Goal: Information Seeking & Learning: Learn about a topic

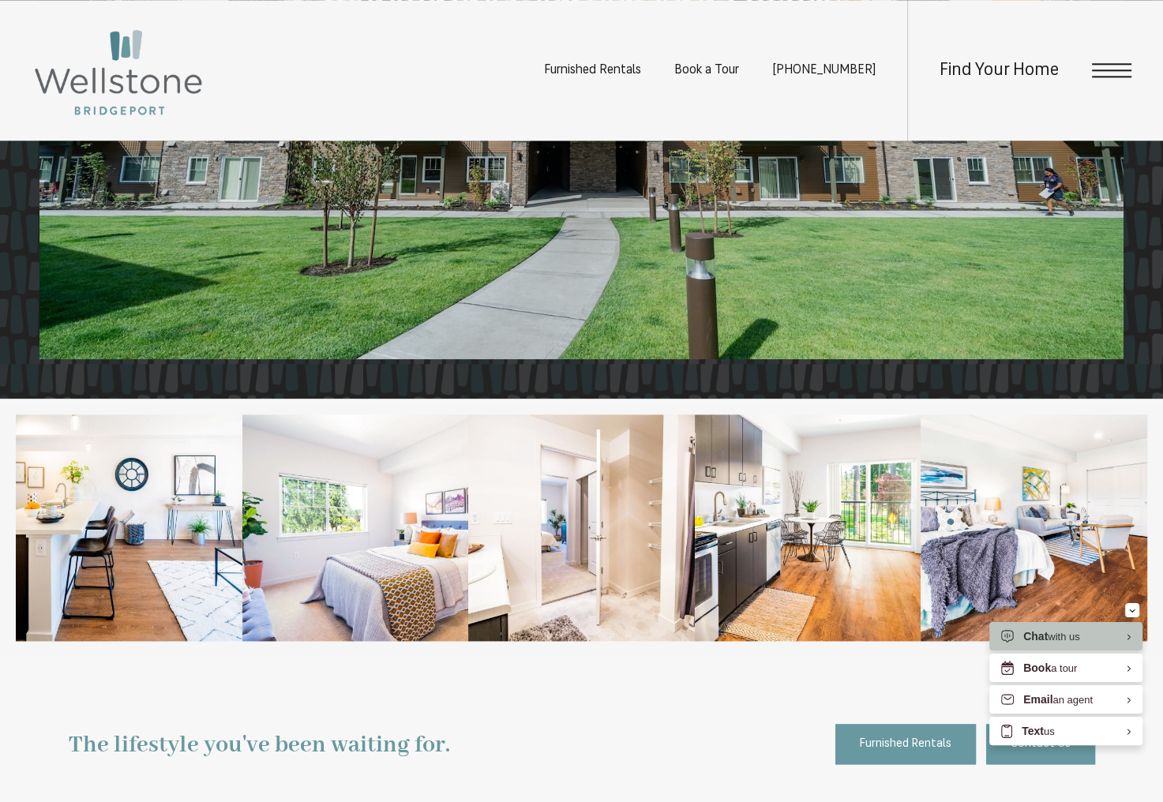
scroll to position [1501, 0]
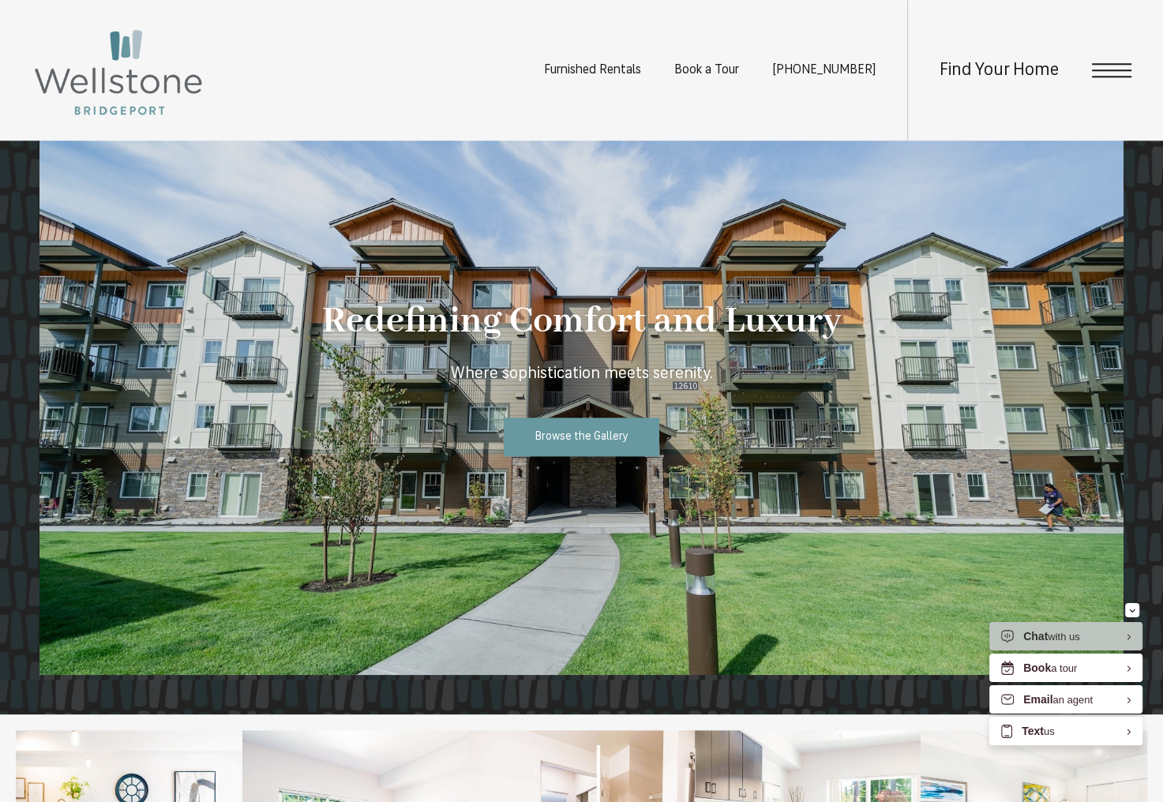
click at [1105, 68] on span "Open Menu" at bounding box center [1111, 70] width 39 height 14
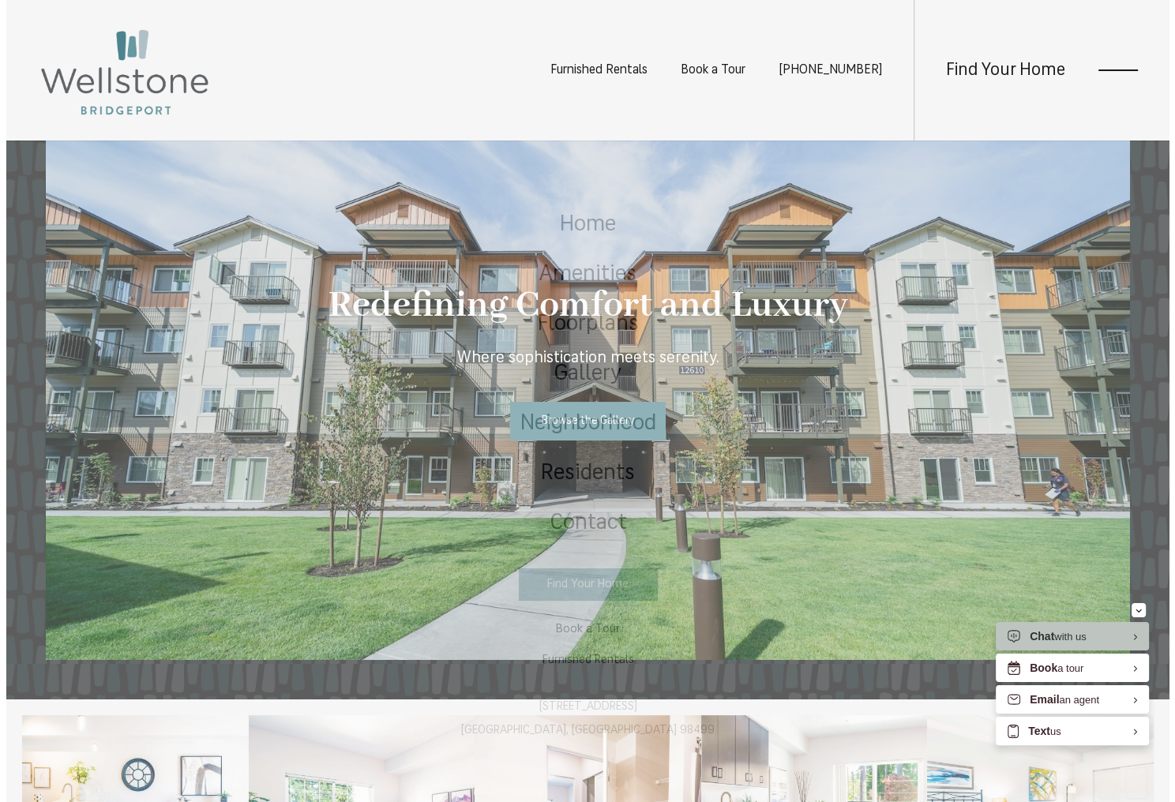
scroll to position [0, 0]
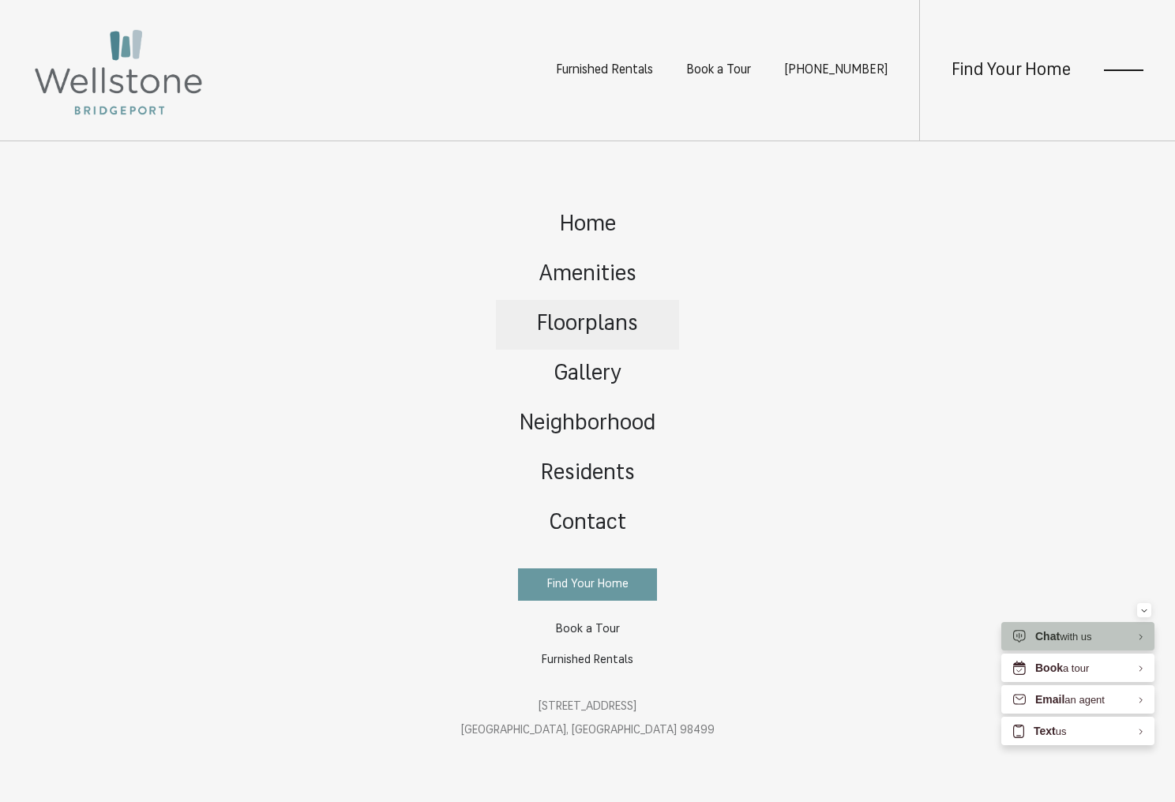
click at [592, 327] on span "Floorplans" at bounding box center [587, 325] width 101 height 22
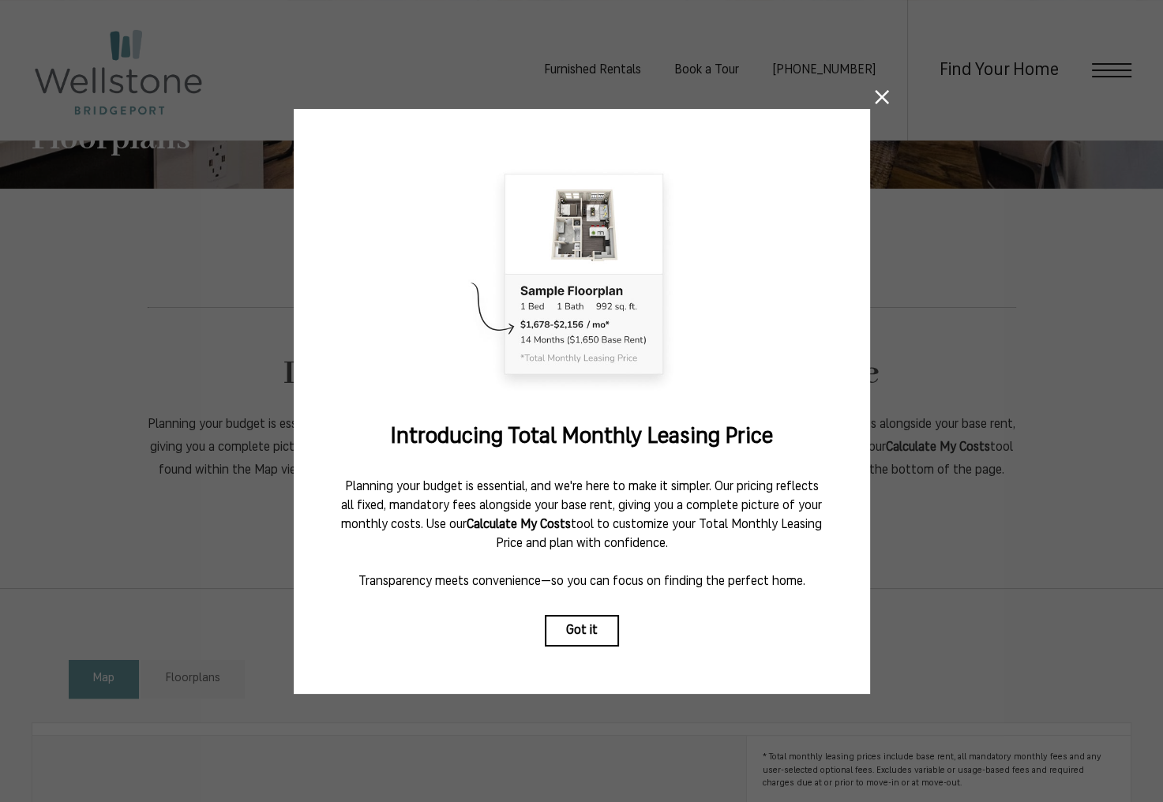
scroll to position [316, 0]
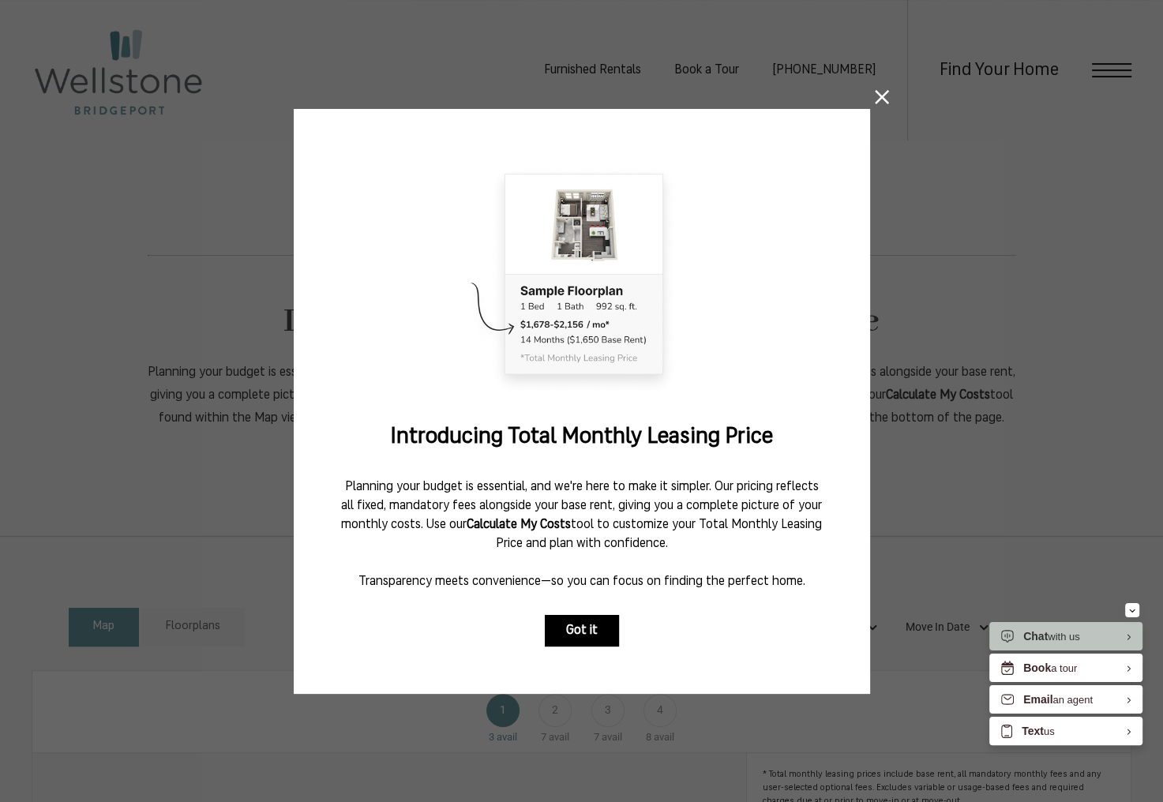
click at [592, 622] on button "Got it" at bounding box center [582, 631] width 74 height 32
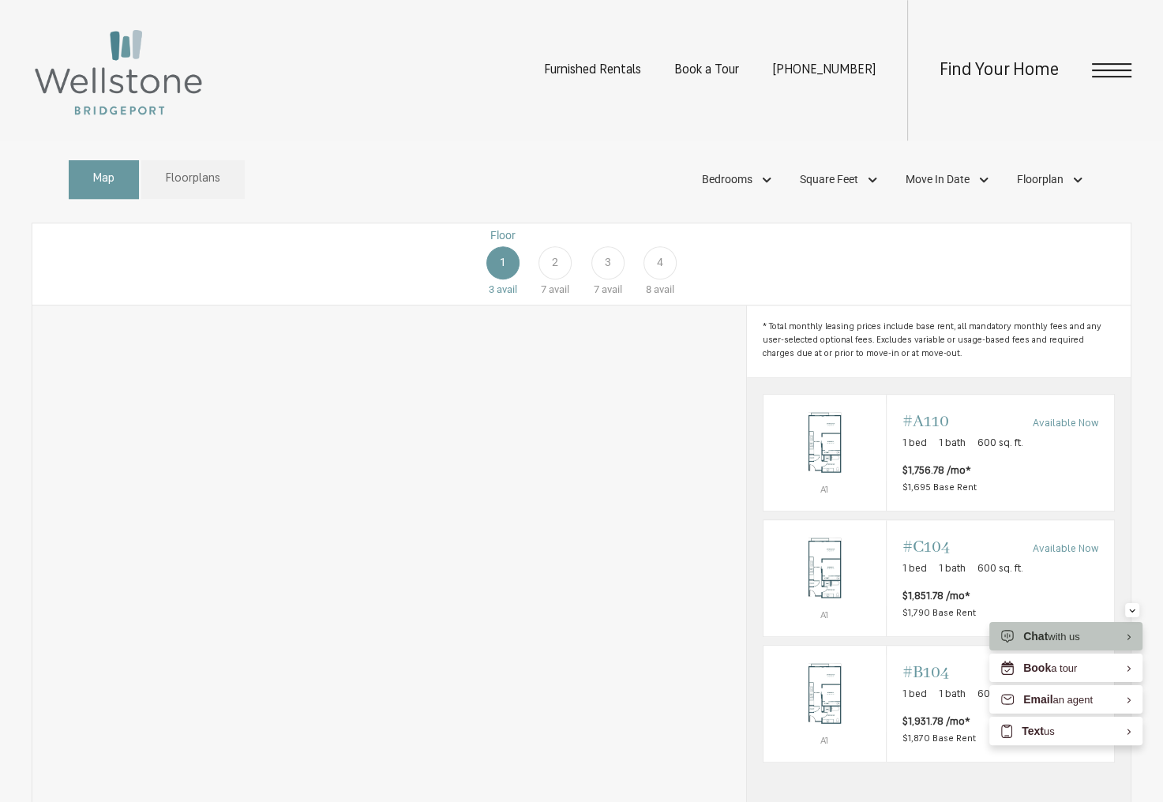
scroll to position [790, 0]
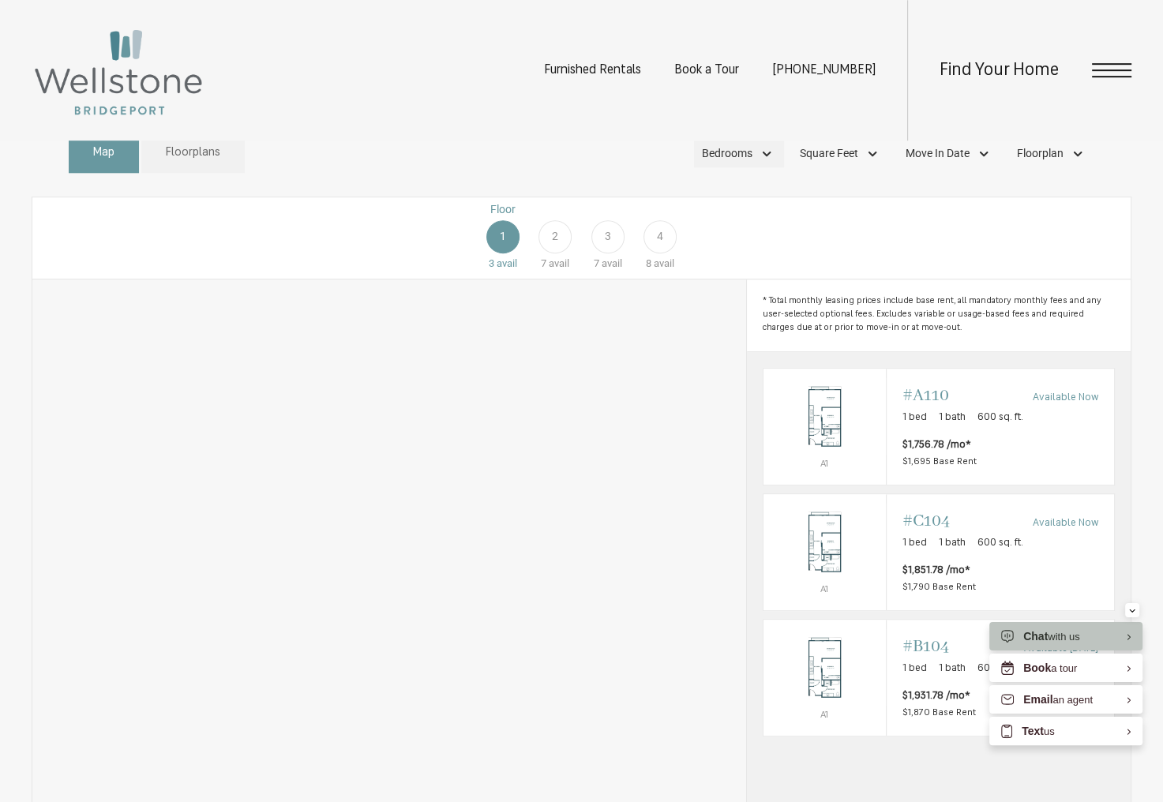
click at [767, 167] on div "Bedrooms" at bounding box center [739, 154] width 90 height 27
click at [686, 264] on span "2 Bedroom" at bounding box center [709, 254] width 79 height 17
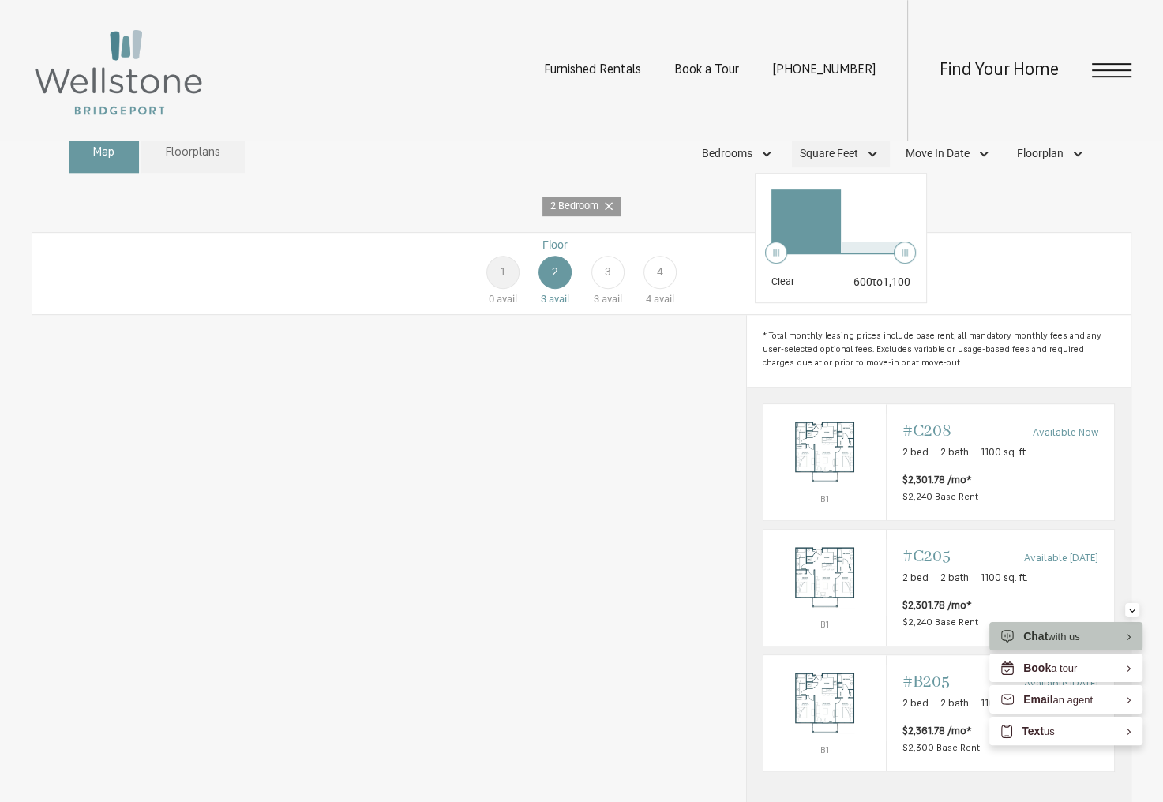
click at [876, 167] on div "Square Feet" at bounding box center [841, 154] width 98 height 27
drag, startPoint x: 777, startPoint y: 277, endPoint x: 941, endPoint y: 284, distance: 164.4
click at [941, 284] on div "Map Floorplans 1 Bedrooms Studio" at bounding box center [582, 551] width 1100 height 851
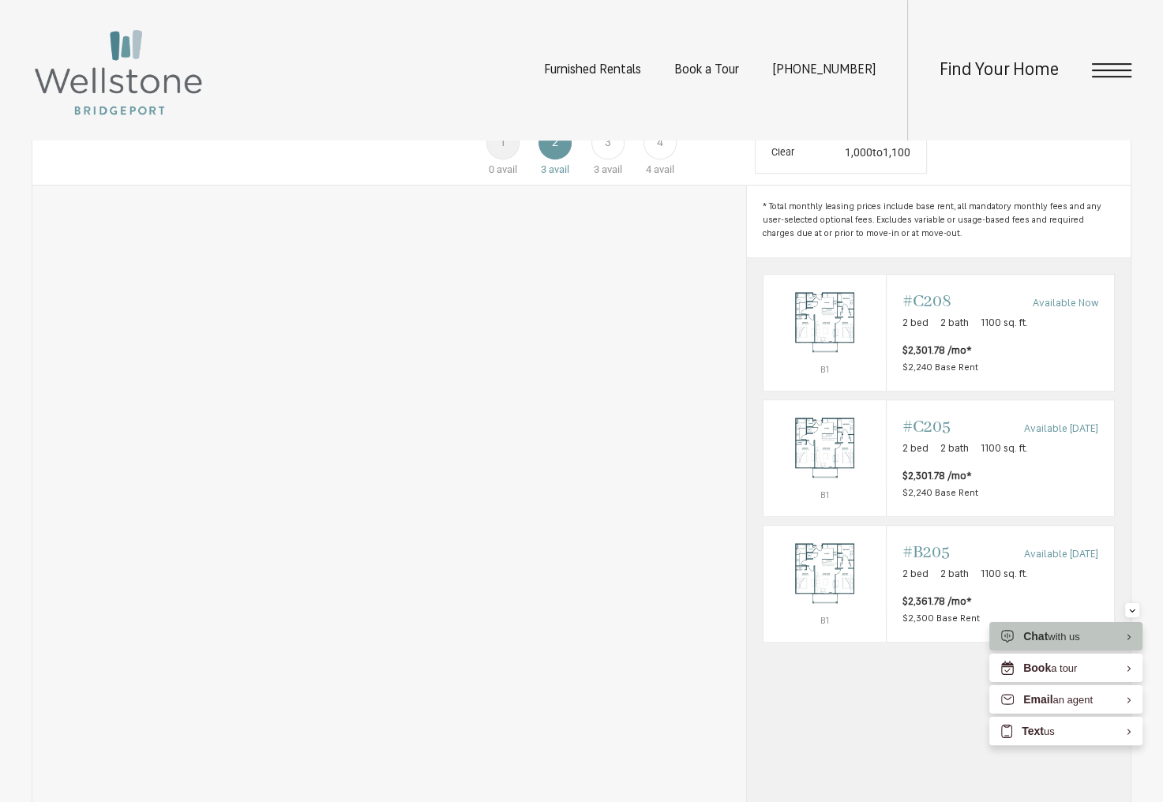
scroll to position [948, 0]
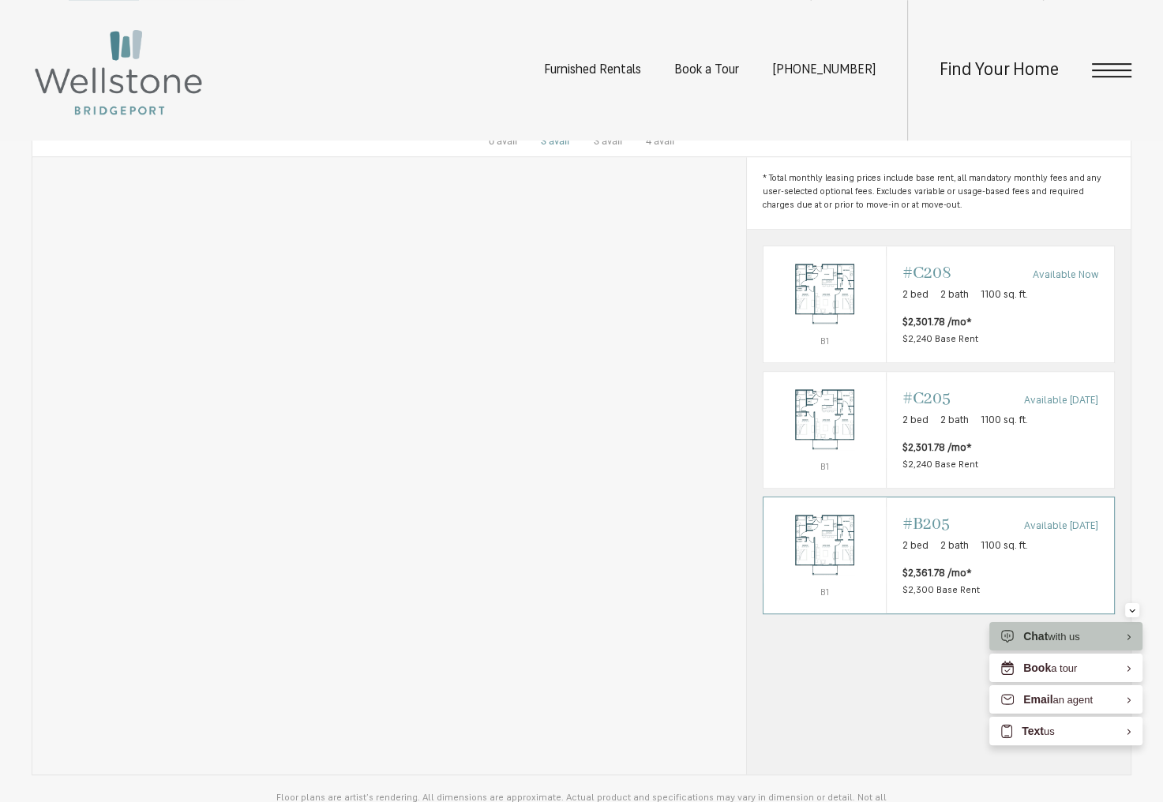
click at [849, 557] on img "View #B205" at bounding box center [825, 545] width 122 height 77
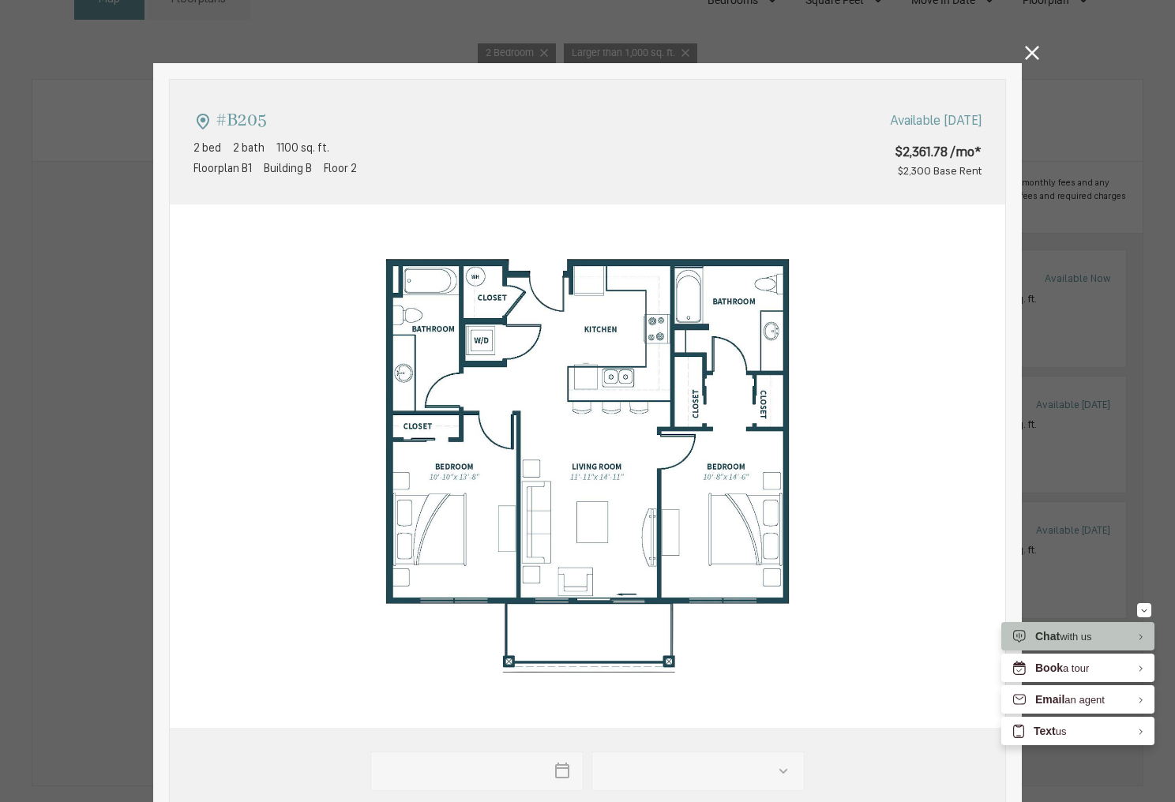
type input "**********"
click at [1033, 52] on div "#B205 2 bed 2 bath 1100 sq. ft. Floorplan B1 Building B Floor 2 Available Nov 0…" at bounding box center [587, 401] width 1175 height 802
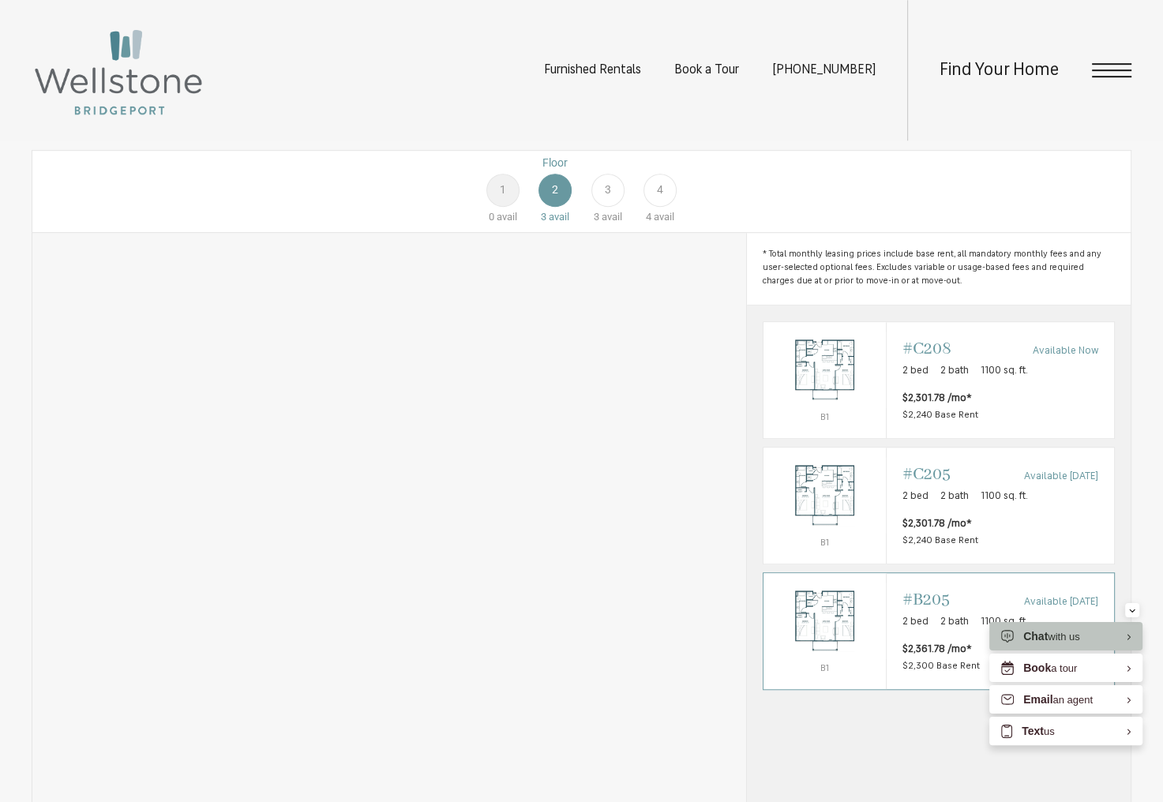
scroll to position [869, 0]
click at [1090, 68] on div "Find Your Home" at bounding box center [1019, 70] width 224 height 141
click at [1108, 67] on span "Open Menu" at bounding box center [1111, 70] width 39 height 14
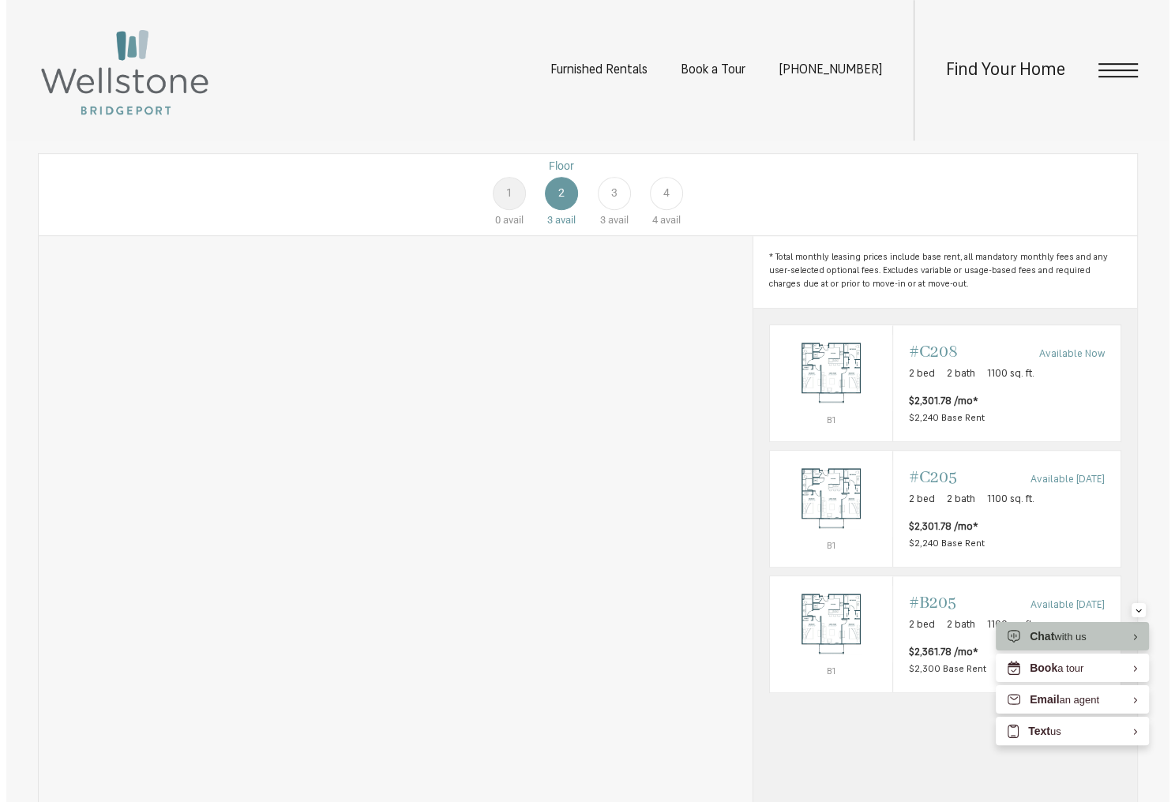
scroll to position [0, 0]
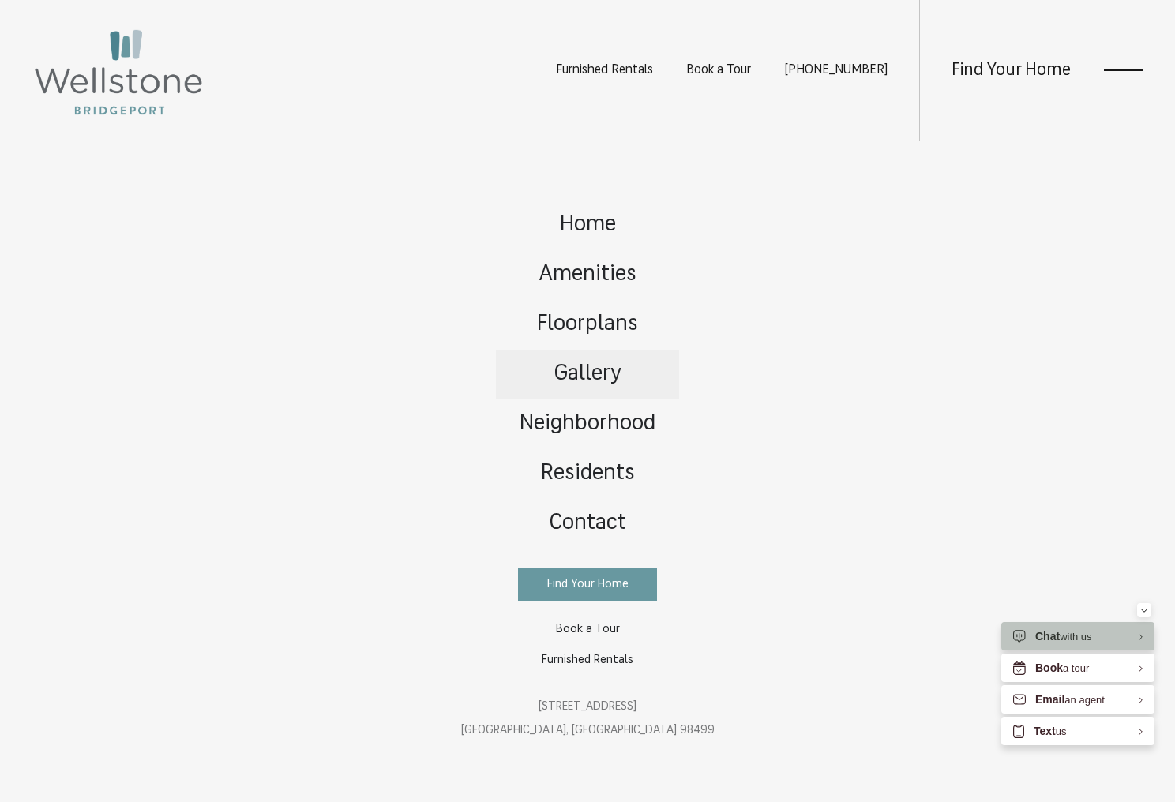
click at [604, 369] on span "Gallery" at bounding box center [587, 374] width 67 height 22
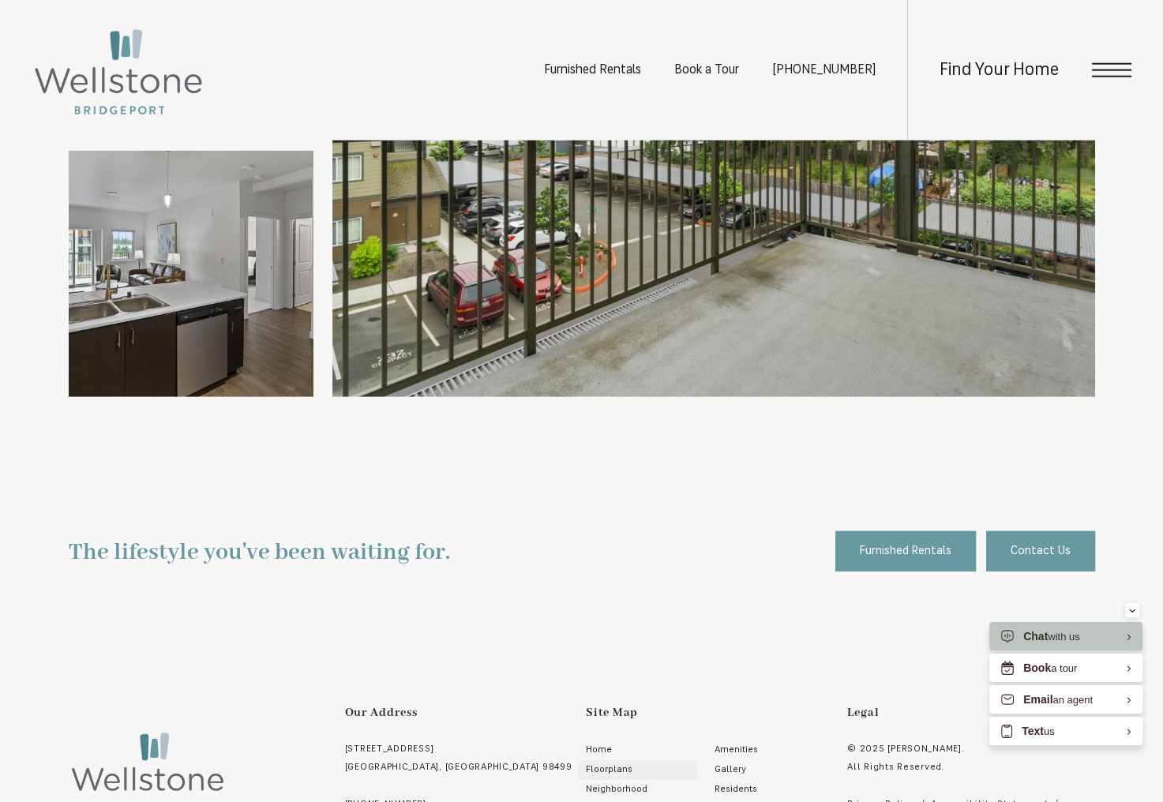
scroll to position [3735, 0]
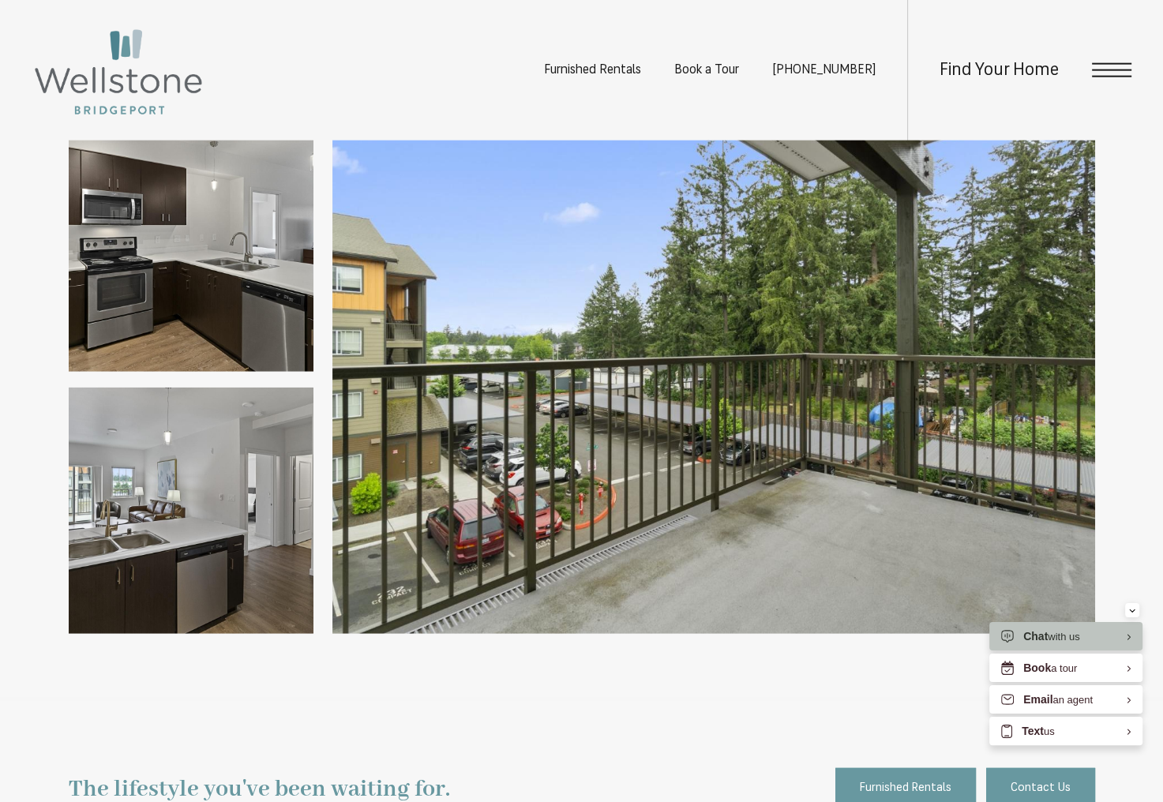
click at [1115, 69] on span "Open Menu" at bounding box center [1111, 70] width 39 height 14
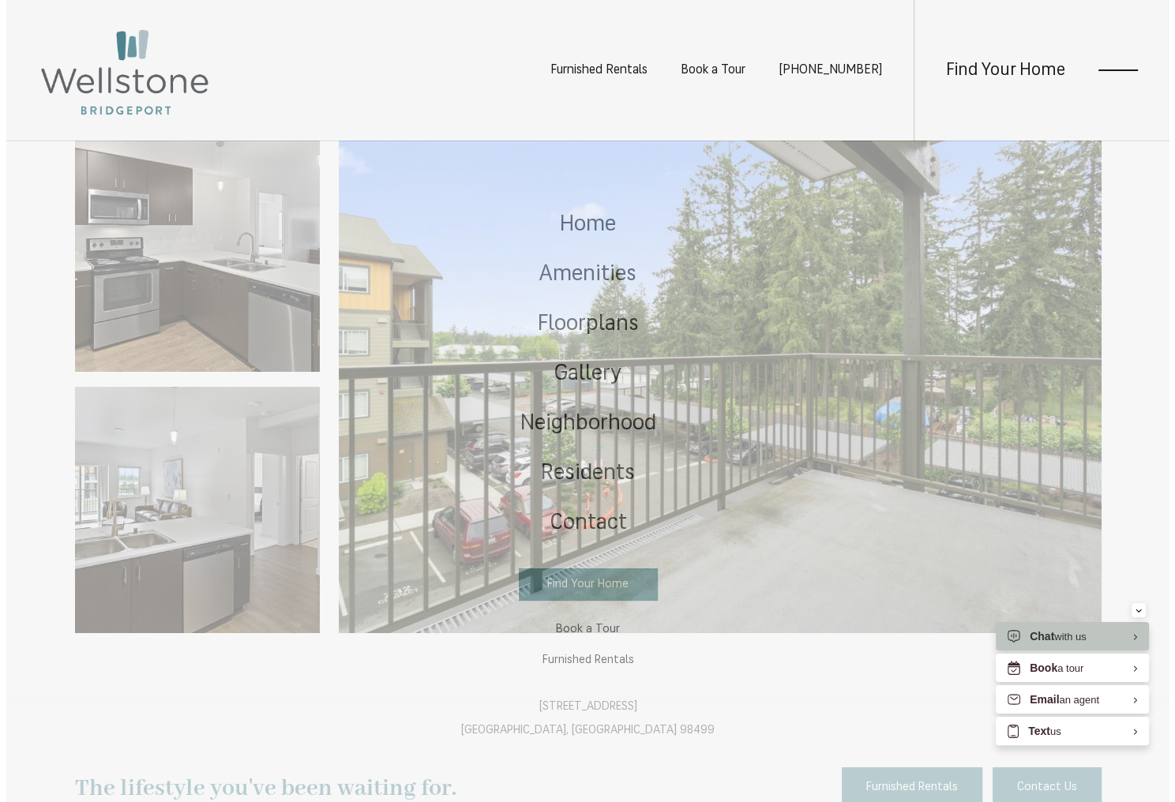
scroll to position [0, 0]
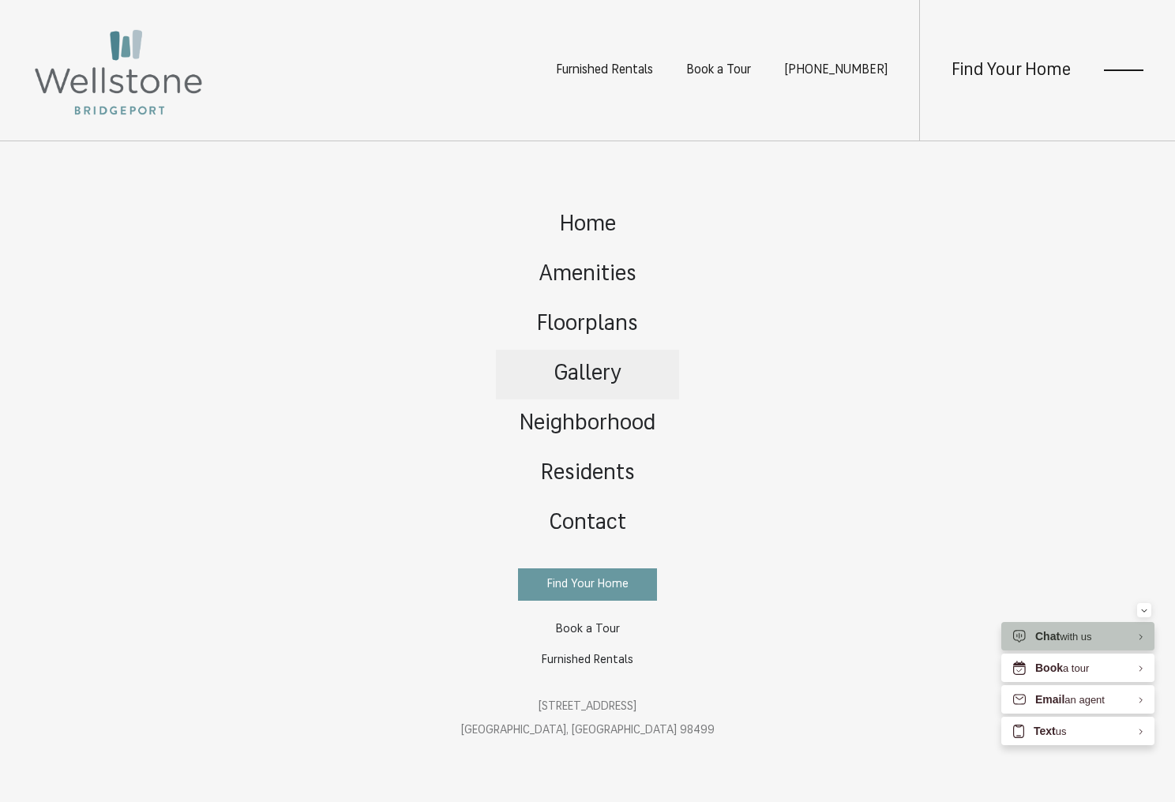
click at [626, 372] on link "Gallery" at bounding box center [587, 375] width 183 height 50
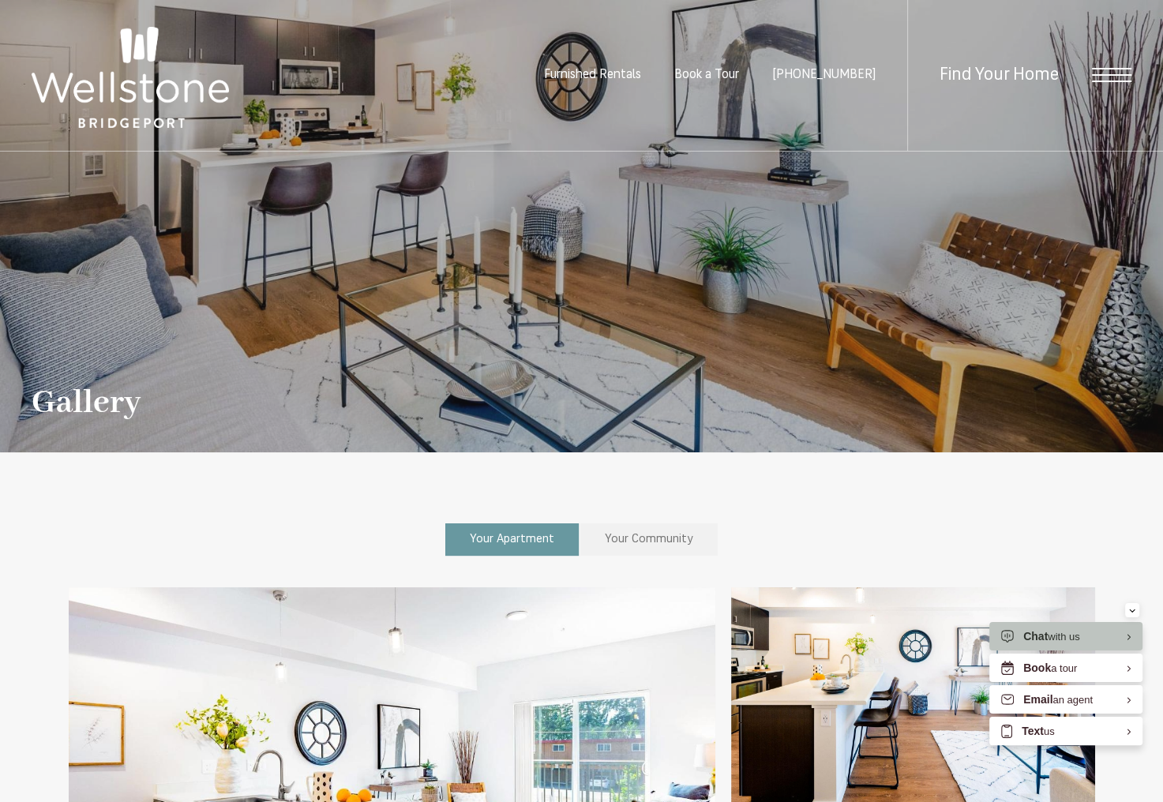
click at [635, 542] on span "Your Community" at bounding box center [649, 540] width 88 height 12
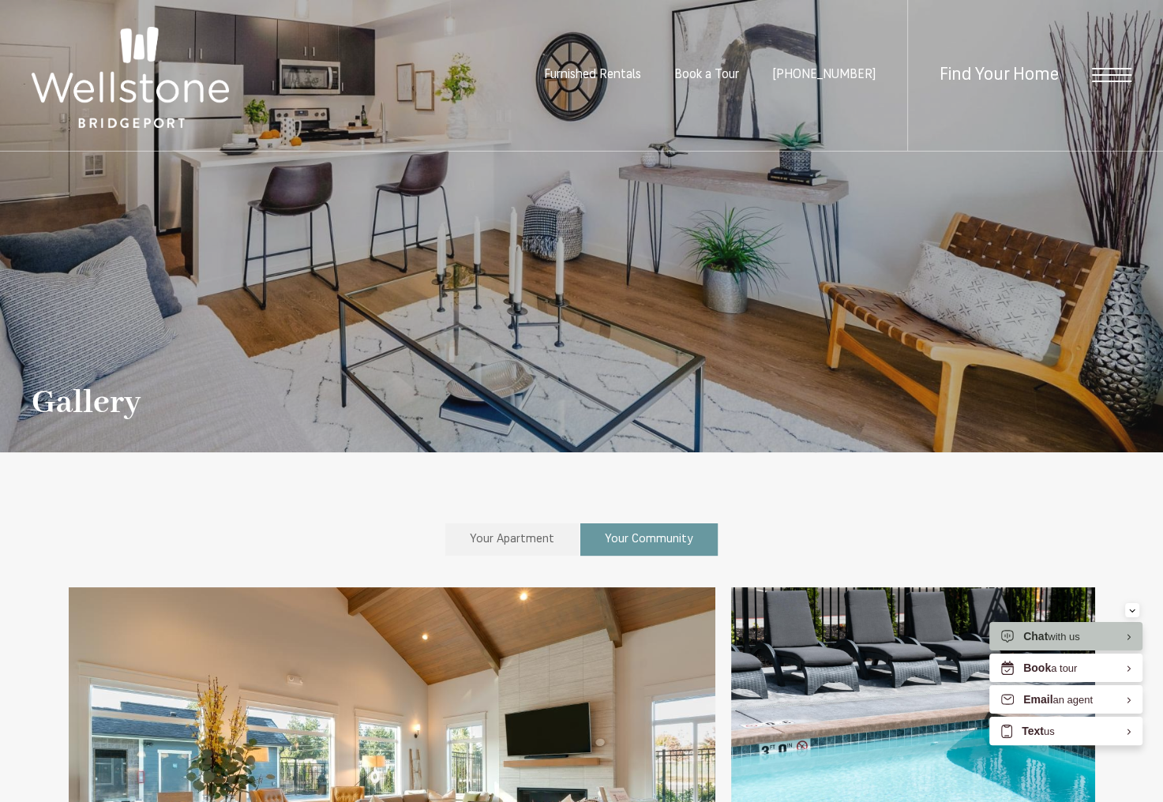
click at [1097, 71] on span "Open Menu" at bounding box center [1111, 75] width 39 height 14
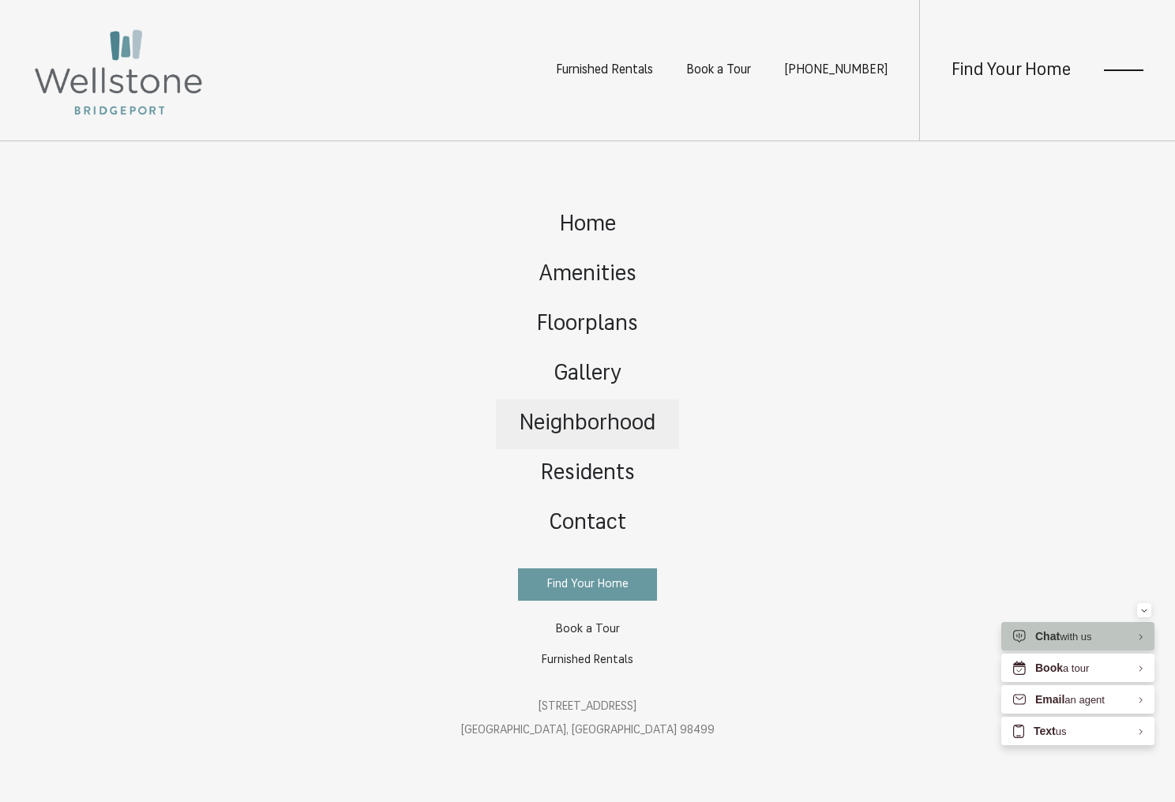
click at [622, 423] on span "Neighborhood" at bounding box center [588, 424] width 136 height 22
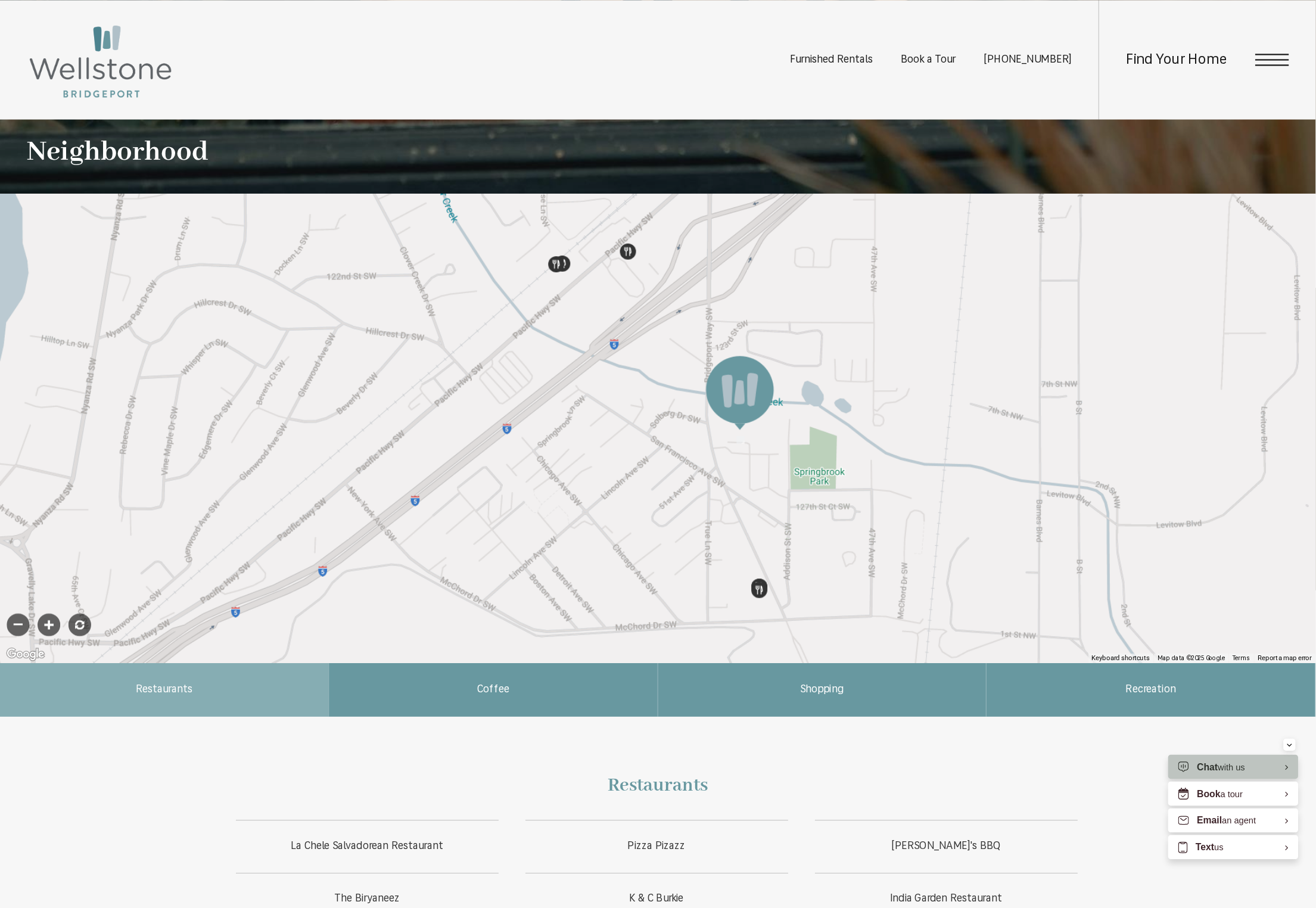
scroll to position [283, 0]
